Goal: Check status: Check status

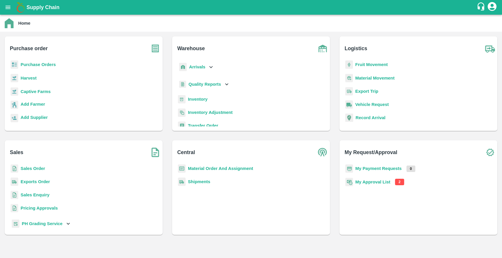
click at [40, 64] on b "Purchase Orders" at bounding box center [38, 64] width 35 height 5
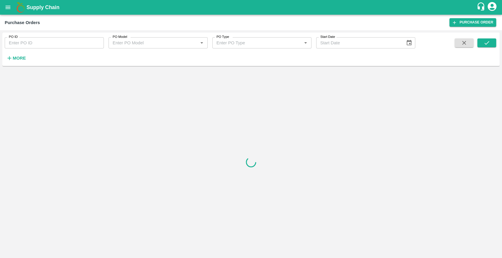
click at [43, 44] on input "PO ID" at bounding box center [54, 42] width 99 height 11
paste input "165674"
click at [488, 46] on icon "submit" at bounding box center [486, 43] width 6 height 6
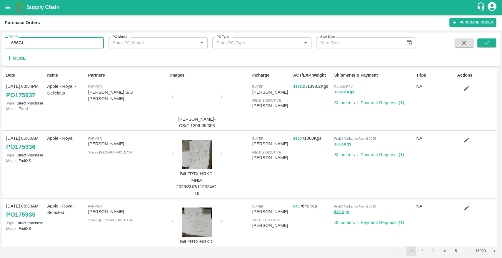
click at [40, 48] on input "165674" at bounding box center [54, 42] width 99 height 11
paste input "text"
type input "108335"
click at [482, 44] on button "submit" at bounding box center [486, 43] width 19 height 9
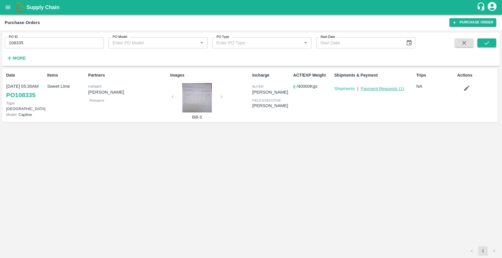
click at [379, 89] on link "Payment Requests ( 1 )" at bounding box center [382, 88] width 44 height 5
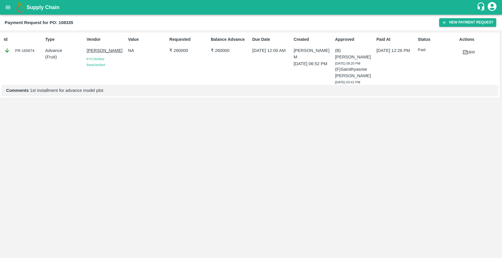
click at [470, 50] on link "Bill" at bounding box center [468, 52] width 19 height 10
click at [5, 6] on icon "open drawer" at bounding box center [8, 7] width 6 height 6
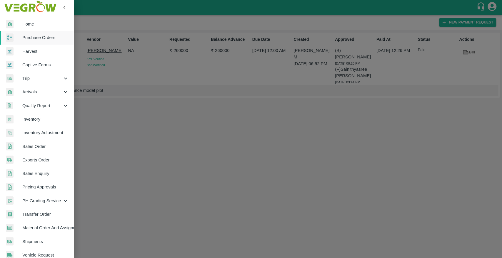
click at [39, 65] on span "Captive Farms" at bounding box center [45, 65] width 46 height 6
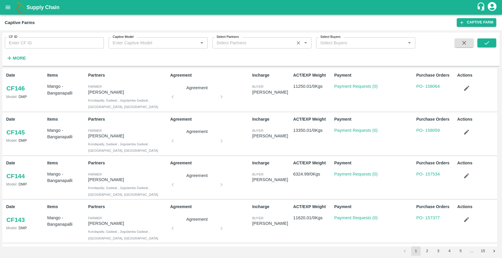
click at [273, 42] on input "Select Partners" at bounding box center [253, 43] width 78 height 8
type input "n"
type input "a"
type input "chinna"
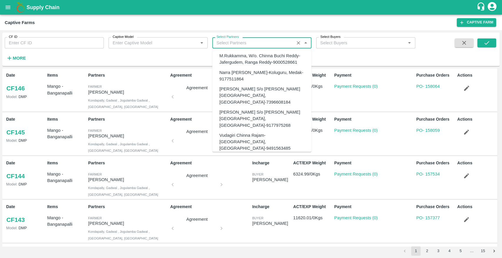
click at [231, 42] on input "Select Partners" at bounding box center [253, 43] width 78 height 8
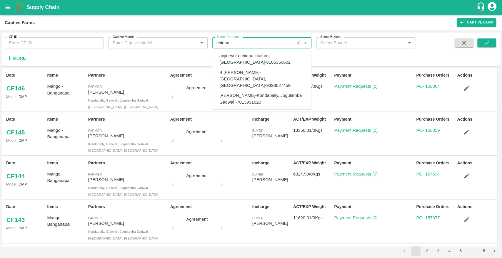
click at [230, 93] on div "Chinna Anji-Kondapally, Jogulamba Gadwal -7013931020" at bounding box center [262, 99] width 87 height 13
type input "Chinna Anji-Kondapally, Jogulamba Gadwal -7013931020"
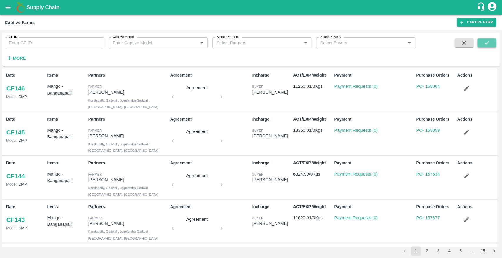
click at [484, 44] on icon "submit" at bounding box center [486, 43] width 6 height 6
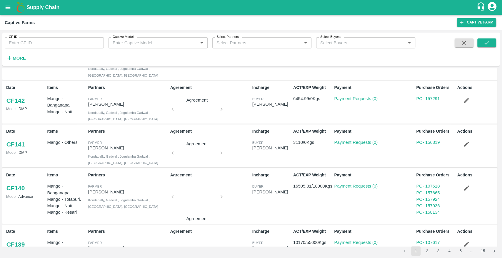
scroll to position [315, 0]
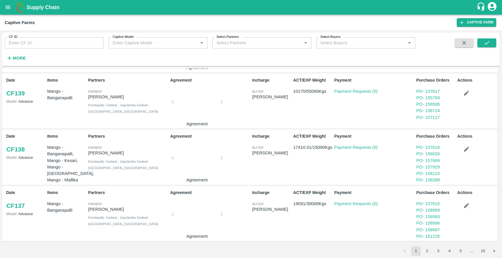
click at [202, 155] on div at bounding box center [197, 159] width 44 height 31
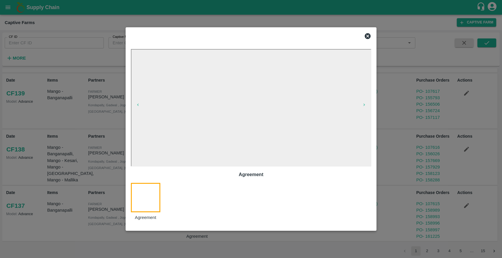
click at [367, 36] on icon at bounding box center [367, 36] width 7 height 7
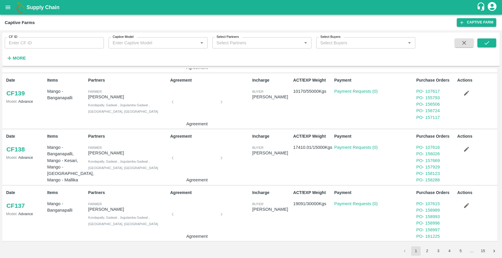
click at [188, 208] on div at bounding box center [197, 216] width 44 height 31
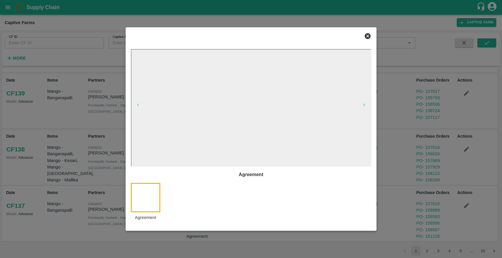
click at [369, 37] on icon at bounding box center [368, 36] width 6 height 6
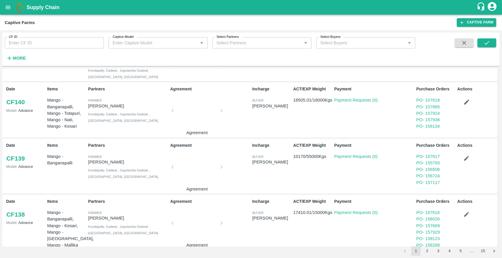
scroll to position [249, 0]
click at [191, 169] on div at bounding box center [197, 168] width 44 height 31
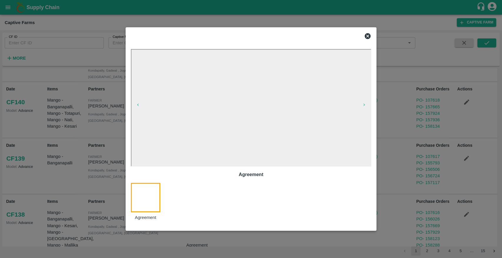
click at [367, 36] on icon at bounding box center [367, 36] width 7 height 7
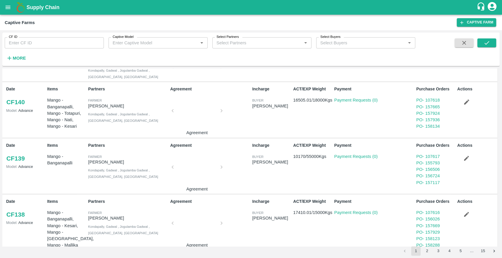
click at [192, 118] on div at bounding box center [197, 112] width 44 height 31
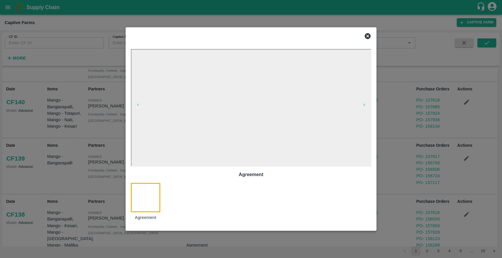
click at [366, 34] on icon at bounding box center [368, 36] width 6 height 6
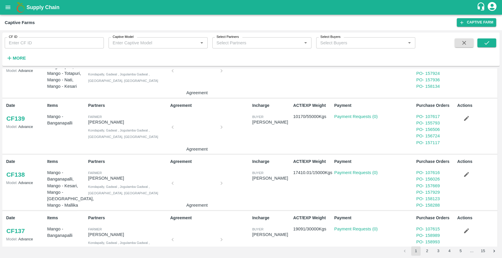
scroll to position [315, 0]
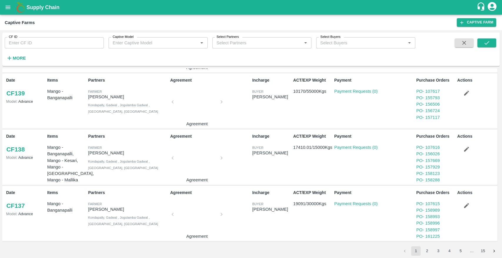
drag, startPoint x: 428, startPoint y: 253, endPoint x: 430, endPoint y: 256, distance: 3.7
click at [428, 253] on button "2" at bounding box center [426, 251] width 9 height 9
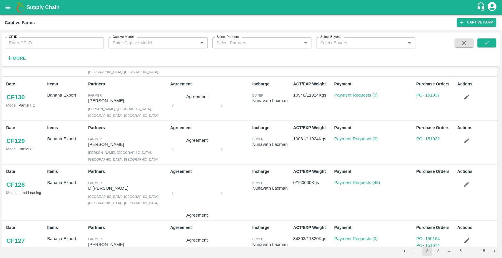
scroll to position [270, 0]
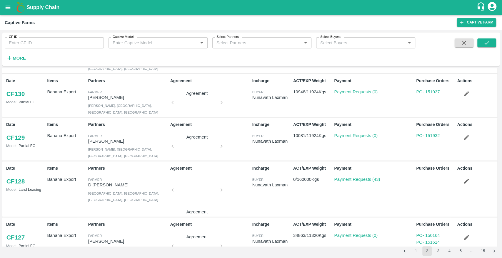
click at [197, 176] on div at bounding box center [197, 191] width 44 height 31
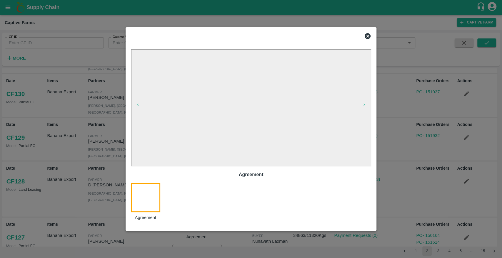
click at [366, 36] on icon at bounding box center [368, 36] width 6 height 6
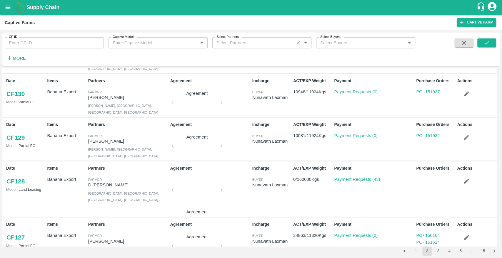
click at [277, 46] on input "Select Partners" at bounding box center [253, 43] width 78 height 8
click at [238, 61] on div "Chinna Anji-Kondapally, Jogulamba Gadwal -7013931020" at bounding box center [262, 59] width 87 height 13
type input "Chinna Anji-Kondapally, Jogulamba Gadwal -7013931020"
click at [490, 45] on button "submit" at bounding box center [486, 43] width 19 height 9
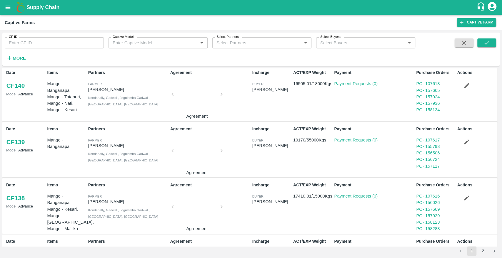
scroll to position [315, 0]
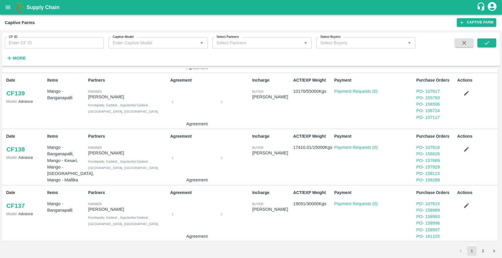
click at [481, 248] on button "2" at bounding box center [482, 251] width 9 height 9
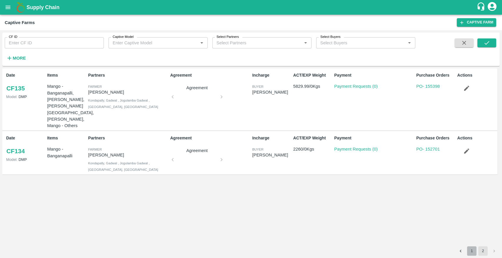
click at [474, 252] on button "1" at bounding box center [471, 251] width 9 height 9
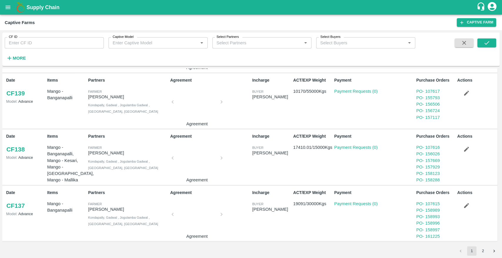
click at [12, 5] on button "open drawer" at bounding box center [8, 8] width 14 height 14
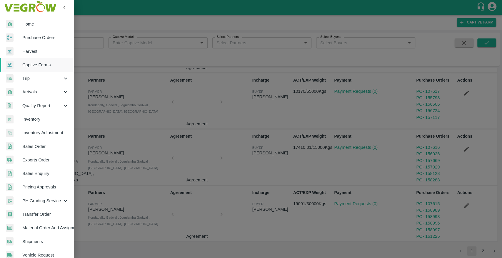
click at [32, 24] on span "Home" at bounding box center [45, 24] width 46 height 6
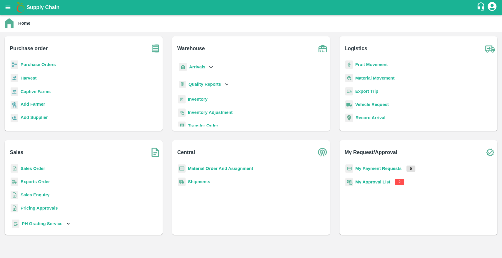
click at [45, 66] on b "Purchase Orders" at bounding box center [38, 64] width 35 height 5
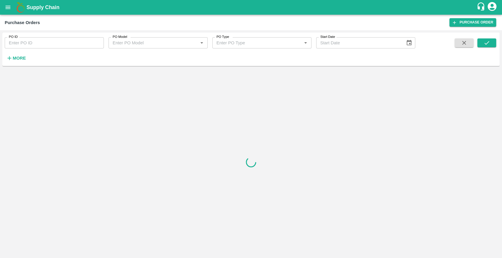
click at [36, 47] on input "PO ID" at bounding box center [54, 42] width 99 height 11
paste input "108336"
click at [485, 44] on icon "submit" at bounding box center [486, 43] width 6 height 6
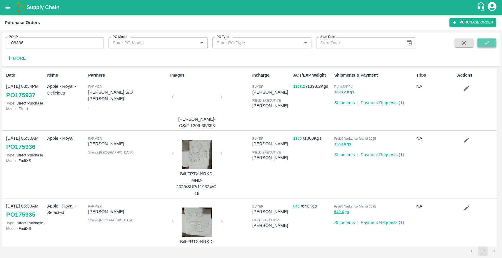
click at [487, 45] on icon "submit" at bounding box center [486, 43] width 6 height 6
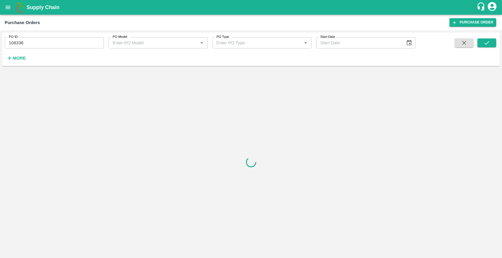
click at [61, 43] on input "108336" at bounding box center [54, 42] width 99 height 11
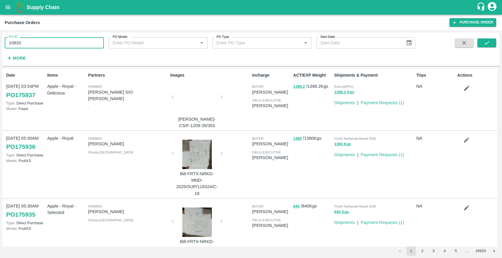
type input "108336"
click at [484, 39] on button "submit" at bounding box center [486, 43] width 19 height 9
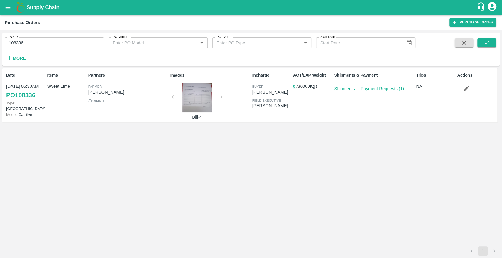
drag, startPoint x: 219, startPoint y: 101, endPoint x: 231, endPoint y: 99, distance: 11.9
click at [219, 101] on div "Images Bill-4" at bounding box center [209, 95] width 82 height 51
click at [368, 89] on link "Payment Requests ( 1 )" at bounding box center [382, 88] width 44 height 5
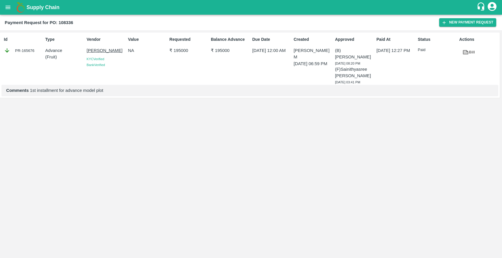
click at [466, 52] on icon at bounding box center [465, 52] width 4 height 3
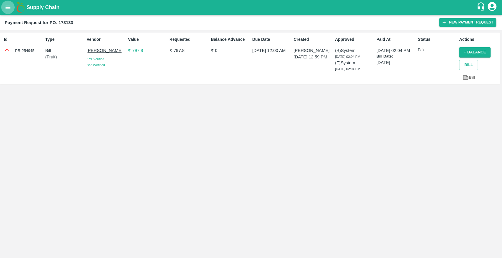
click at [9, 8] on icon "open drawer" at bounding box center [8, 7] width 6 height 6
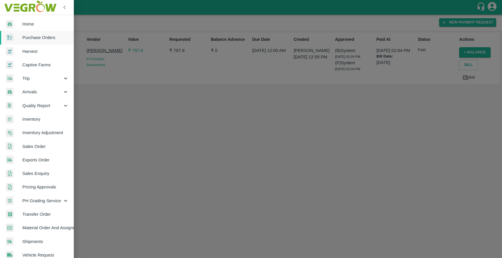
click at [36, 61] on link "Captive Farms" at bounding box center [37, 65] width 74 height 14
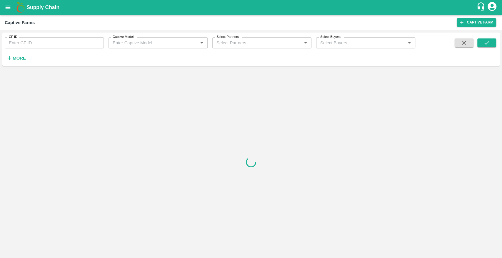
click at [54, 47] on input "CF ID" at bounding box center [54, 42] width 99 height 11
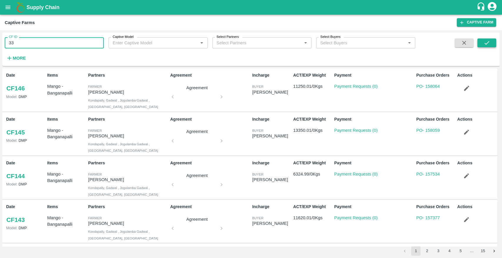
click at [488, 41] on icon "submit" at bounding box center [486, 43] width 6 height 6
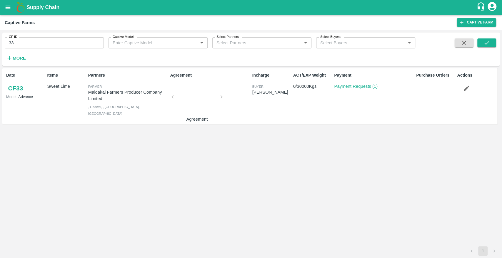
click at [198, 98] on div at bounding box center [197, 98] width 44 height 31
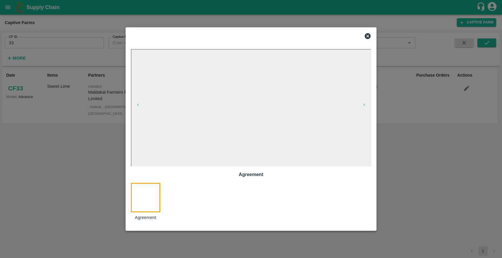
click at [366, 36] on icon at bounding box center [368, 36] width 6 height 6
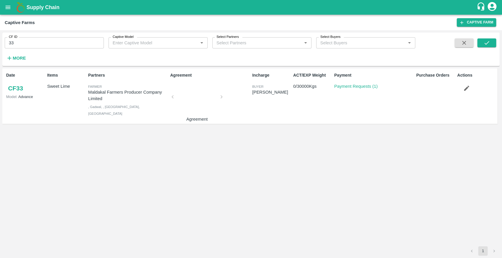
click at [44, 44] on input "33" at bounding box center [54, 42] width 99 height 11
click at [487, 40] on icon "submit" at bounding box center [486, 43] width 6 height 6
click at [183, 96] on div at bounding box center [197, 98] width 44 height 31
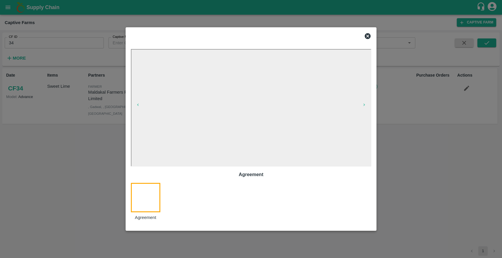
click at [366, 36] on icon at bounding box center [368, 36] width 6 height 6
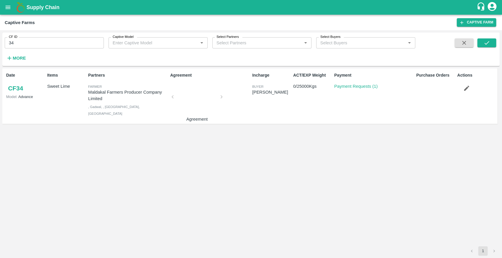
click at [60, 45] on input "34" at bounding box center [54, 42] width 99 height 11
type input "32"
click at [482, 39] on span at bounding box center [486, 51] width 19 height 24
click at [483, 43] on icon "submit" at bounding box center [486, 43] width 6 height 6
click at [190, 99] on div at bounding box center [197, 98] width 44 height 31
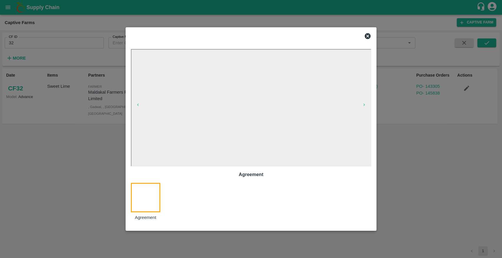
click at [365, 34] on icon at bounding box center [367, 36] width 7 height 7
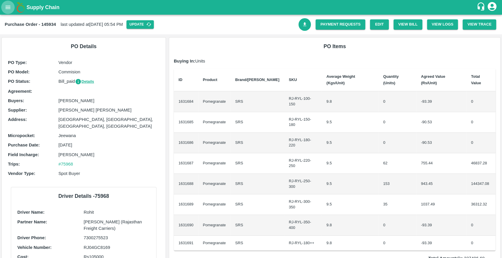
click at [7, 6] on icon "open drawer" at bounding box center [8, 7] width 6 height 6
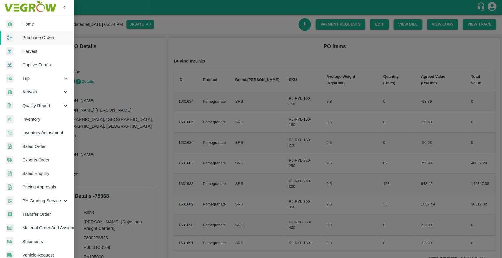
click at [37, 37] on span "Purchase Orders" at bounding box center [45, 37] width 46 height 6
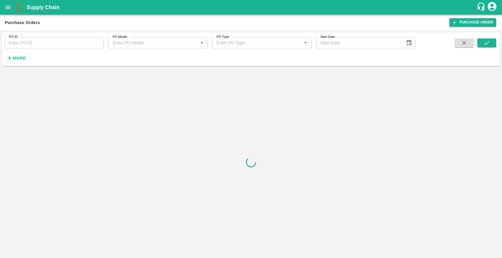
click at [33, 47] on input "PO ID" at bounding box center [54, 42] width 99 height 11
paste input "145934"
type input "145934"
click at [492, 42] on button "submit" at bounding box center [486, 43] width 19 height 9
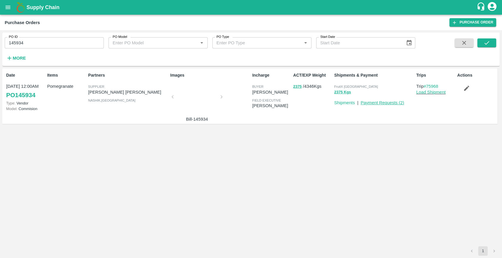
click at [369, 103] on link "Payment Requests ( 2 )" at bounding box center [382, 103] width 44 height 5
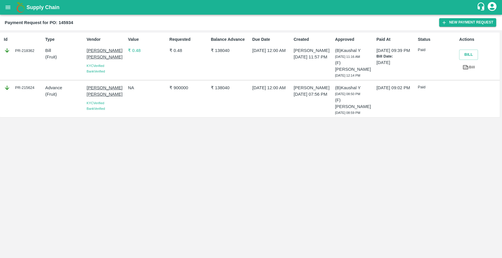
drag, startPoint x: 335, startPoint y: 84, endPoint x: 372, endPoint y: 88, distance: 37.3
click at [372, 88] on div "(B) Kaushal Y [DATE] 08:50 PM (F) [PERSON_NAME] [DATE] 08:59 PM" at bounding box center [354, 100] width 39 height 31
drag, startPoint x: 335, startPoint y: 96, endPoint x: 367, endPoint y: 105, distance: 33.7
click at [367, 105] on div "(B) Kaushal Y [DATE] 08:50 PM (F) [PERSON_NAME] [DATE] 08:59 PM" at bounding box center [353, 99] width 41 height 34
click at [134, 53] on p "₹ 0.48" at bounding box center [147, 50] width 39 height 6
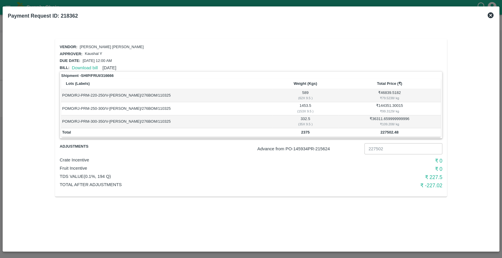
click at [491, 15] on icon at bounding box center [490, 15] width 7 height 7
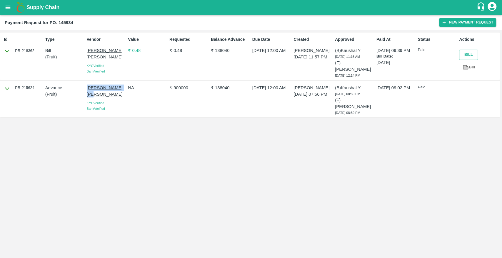
drag, startPoint x: 100, startPoint y: 91, endPoint x: 86, endPoint y: 84, distance: 16.3
click at [86, 84] on div "[PERSON_NAME] [PERSON_NAME] Verified Bank Verified" at bounding box center [104, 99] width 41 height 34
copy p "[PERSON_NAME] [PERSON_NAME]"
click at [467, 66] on icon at bounding box center [466, 67] width 6 height 4
